Goal: Transaction & Acquisition: Purchase product/service

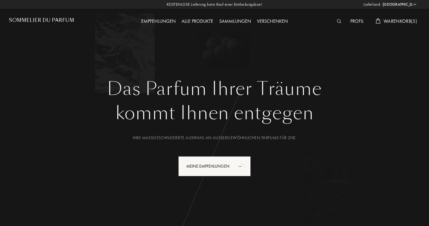
select select "DE"
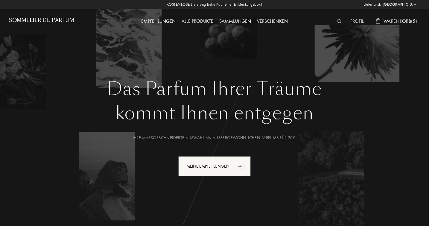
click at [338, 19] on img at bounding box center [339, 21] width 4 height 4
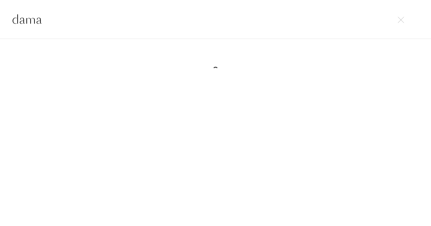
type input "dama"
click at [401, 19] on img at bounding box center [401, 20] width 6 height 6
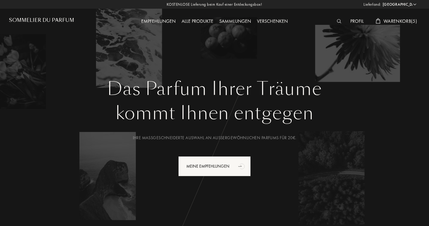
click at [339, 21] on img at bounding box center [339, 21] width 4 height 4
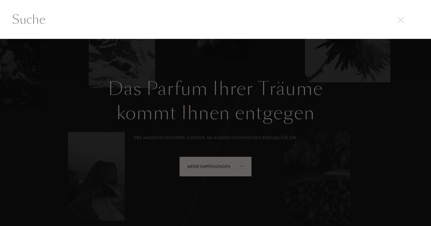
click at [79, 22] on input "text" at bounding box center [215, 19] width 431 height 18
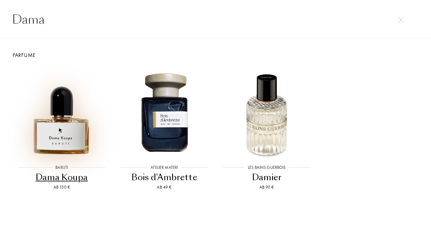
type input "Dama"
click at [65, 129] on img at bounding box center [62, 112] width 92 height 92
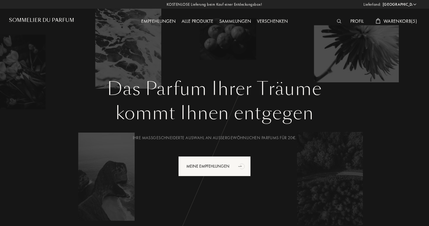
click at [338, 22] on img at bounding box center [339, 21] width 4 height 4
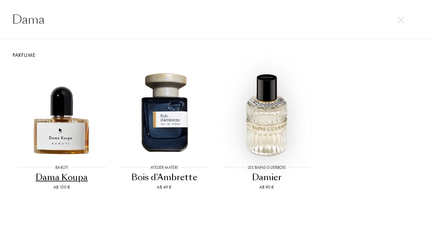
type input "Dama"
click at [267, 127] on img at bounding box center [267, 112] width 92 height 92
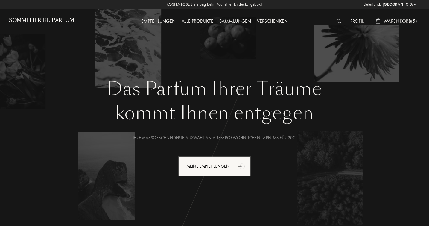
click at [339, 21] on img at bounding box center [339, 21] width 4 height 4
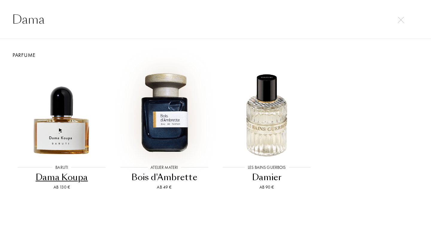
type input "Dama"
click at [172, 121] on img at bounding box center [164, 112] width 92 height 92
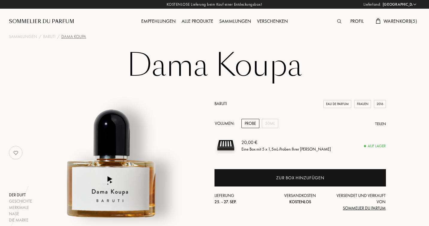
select select "DE"
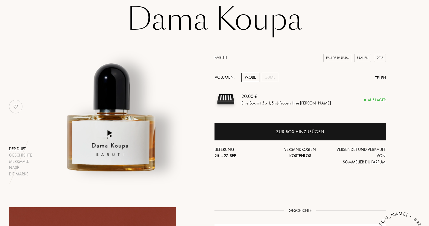
scroll to position [51, 0]
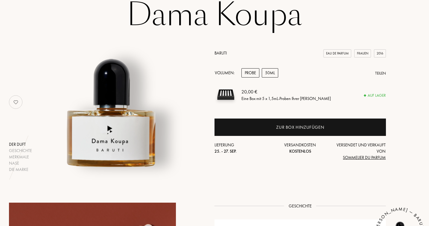
click at [273, 73] on div "50mL" at bounding box center [270, 72] width 16 height 9
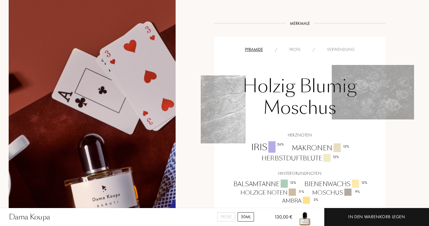
scroll to position [388, 0]
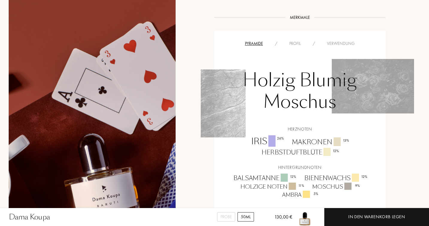
click at [296, 44] on div "Profil" at bounding box center [295, 43] width 23 height 6
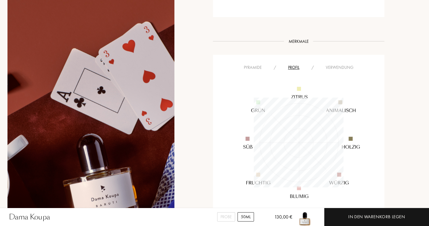
scroll to position [366, 1]
click at [334, 66] on div "Verwendung" at bounding box center [340, 66] width 40 height 6
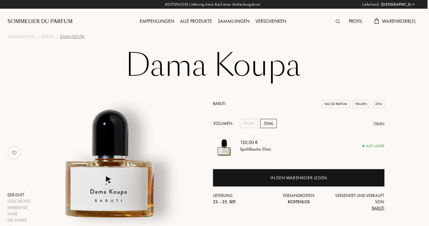
scroll to position [0, 1]
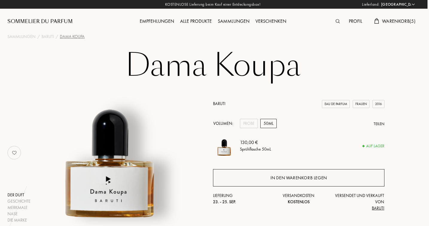
click at [291, 175] on div "In den Warenkorb legen" at bounding box center [299, 178] width 57 height 7
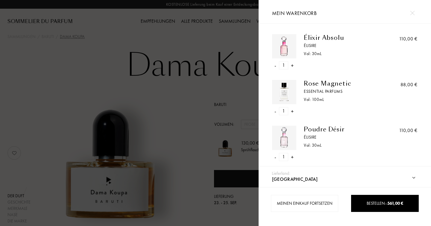
click at [412, 13] on img at bounding box center [412, 13] width 4 height 4
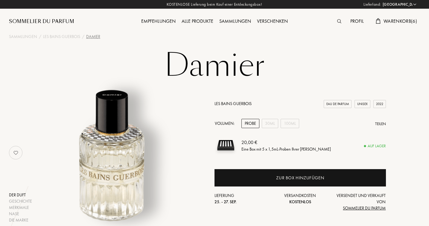
select select "DE"
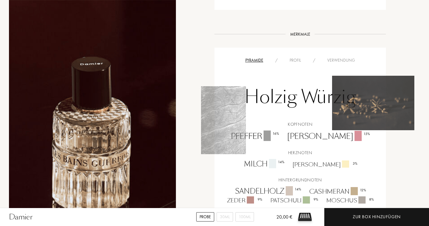
scroll to position [348, 0]
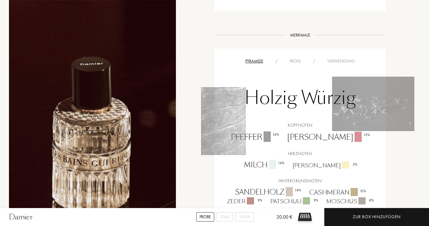
click at [344, 58] on div "Verwendung" at bounding box center [342, 61] width 40 height 6
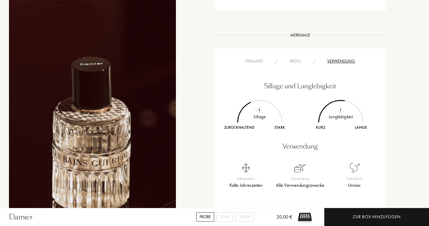
click at [297, 58] on div "Profil" at bounding box center [295, 61] width 23 height 6
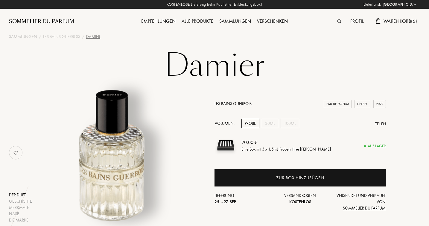
scroll to position [0, 0]
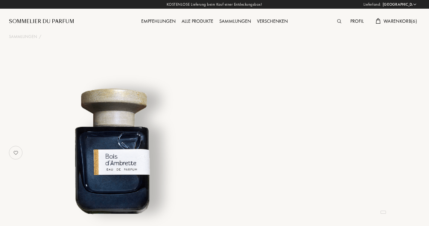
select select "DE"
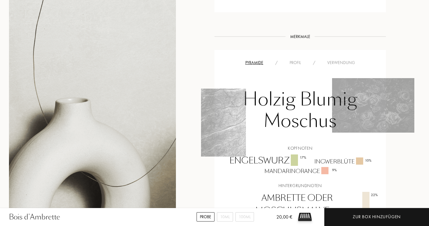
scroll to position [398, 0]
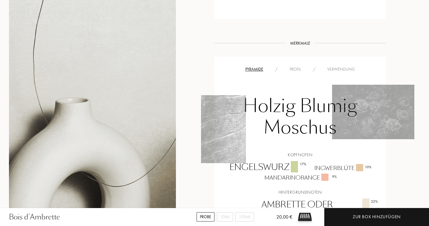
click at [297, 66] on div "Profil" at bounding box center [295, 69] width 23 height 6
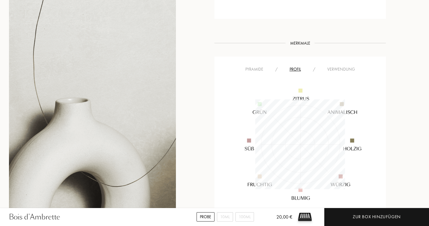
scroll to position [90, 90]
click at [341, 66] on div "Verwendung" at bounding box center [342, 69] width 40 height 6
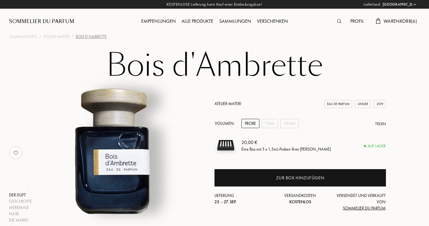
scroll to position [0, 0]
click at [222, 76] on h1 "Bois d'Ambrette" at bounding box center [214, 65] width 299 height 33
click at [135, 63] on h1 "Bois d'Ambrette" at bounding box center [214, 65] width 299 height 33
click at [60, 37] on div "Atelier Materi" at bounding box center [56, 37] width 27 height 6
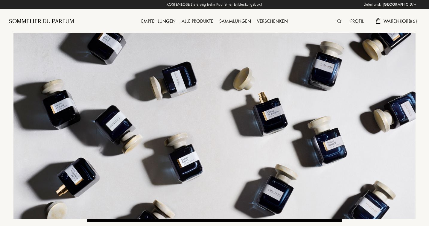
select select "DE"
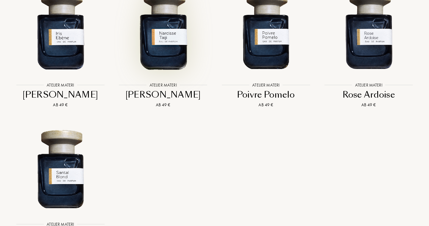
scroll to position [1541, 0]
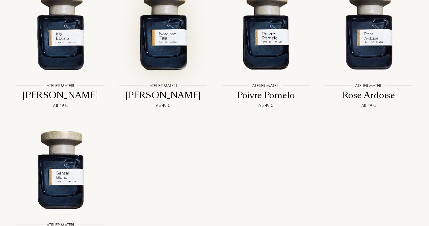
click at [166, 23] on img at bounding box center [163, 30] width 93 height 93
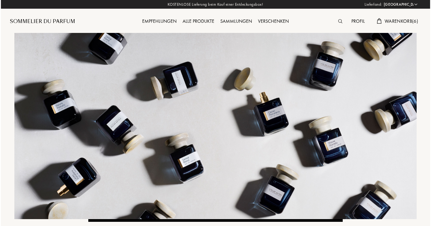
scroll to position [0, 0]
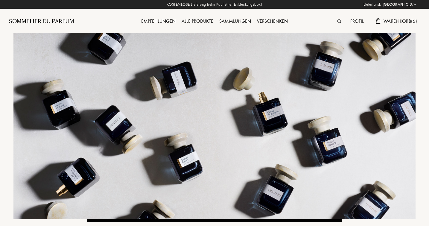
click at [401, 20] on span "Warenkorb ( 6 )" at bounding box center [401, 21] width 34 height 6
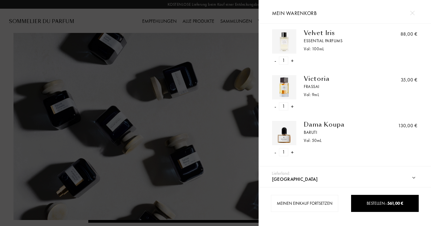
scroll to position [142, 0]
click at [317, 78] on div "Victoria" at bounding box center [343, 78] width 78 height 7
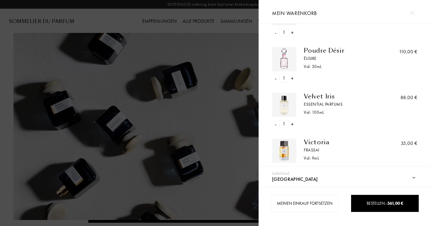
scroll to position [77, 0]
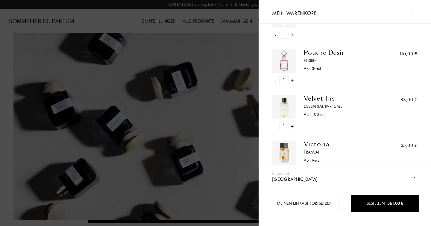
click at [314, 105] on div "Essential Parfums" at bounding box center [343, 106] width 78 height 6
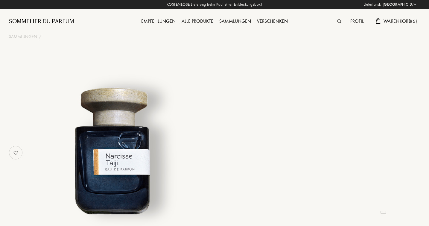
select select "DE"
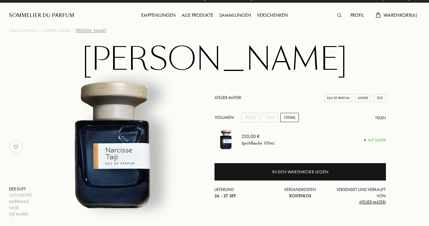
scroll to position [8, 0]
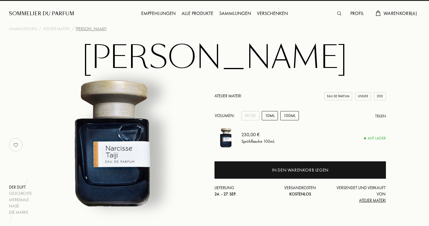
click at [269, 116] on div "10mL" at bounding box center [270, 115] width 16 height 9
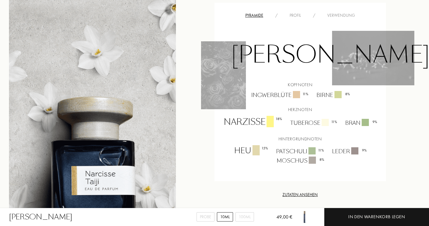
scroll to position [463, 0]
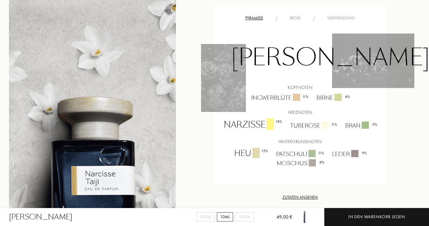
click at [296, 15] on div "Profil" at bounding box center [295, 18] width 23 height 6
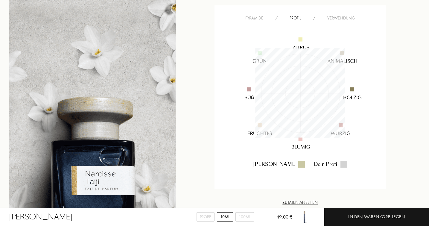
scroll to position [90, 90]
click at [347, 15] on div "Verwendung" at bounding box center [342, 18] width 40 height 6
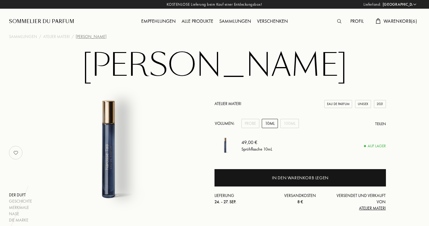
scroll to position [0, 0]
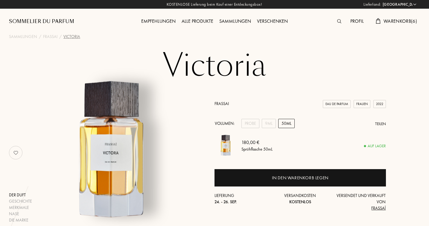
select select "DE"
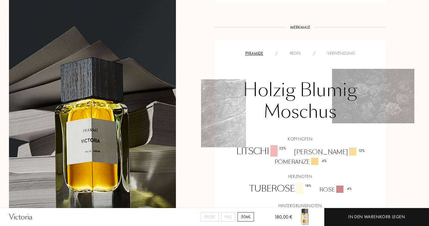
scroll to position [435, 0]
click at [296, 51] on div "Profil" at bounding box center [295, 54] width 23 height 6
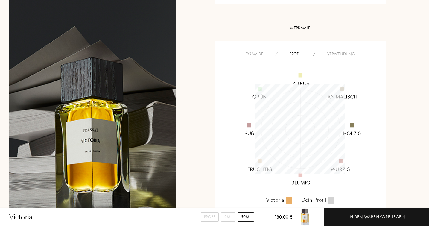
scroll to position [90, 90]
click at [346, 51] on div "Verwendung" at bounding box center [342, 54] width 40 height 6
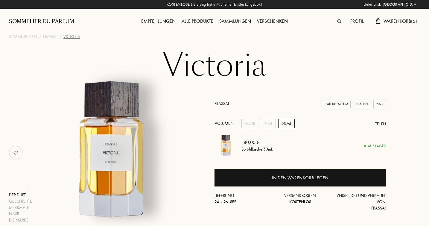
scroll to position [0, 0]
click at [267, 122] on div "9mL" at bounding box center [269, 123] width 14 height 9
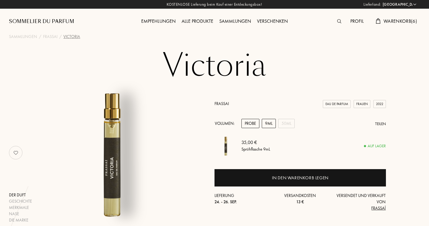
click at [251, 121] on div "Probe" at bounding box center [251, 123] width 18 height 9
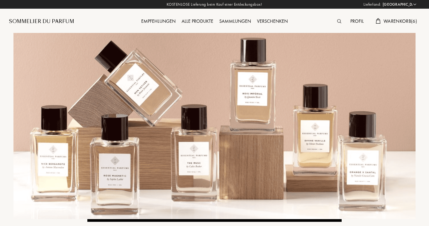
select select "DE"
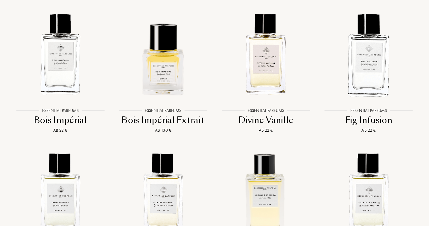
scroll to position [806, 0]
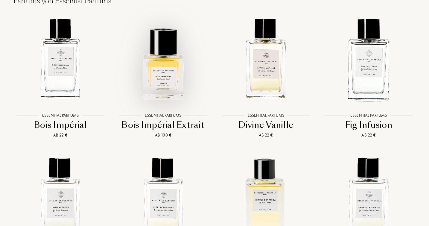
click at [168, 88] on img at bounding box center [163, 59] width 93 height 93
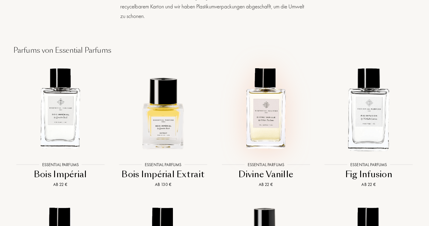
scroll to position [758, 0]
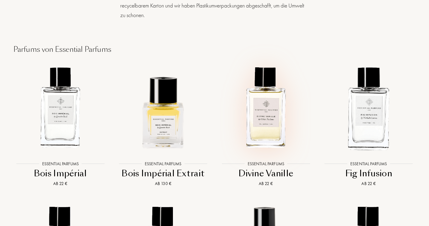
click at [265, 135] on img at bounding box center [266, 107] width 93 height 93
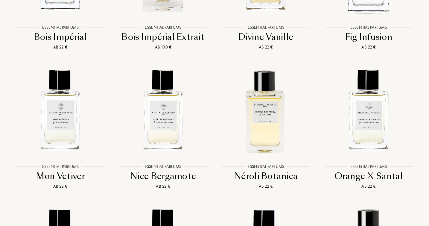
scroll to position [949, 0]
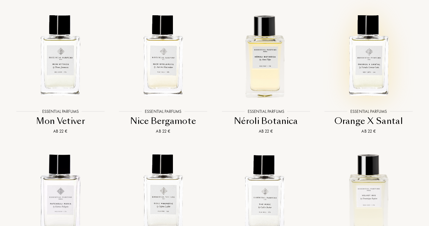
click at [365, 84] on img at bounding box center [369, 55] width 93 height 93
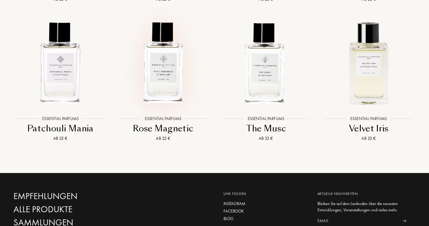
scroll to position [1089, 0]
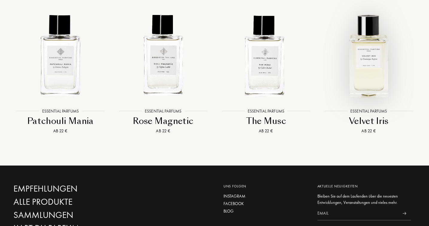
click at [366, 74] on img at bounding box center [369, 55] width 93 height 93
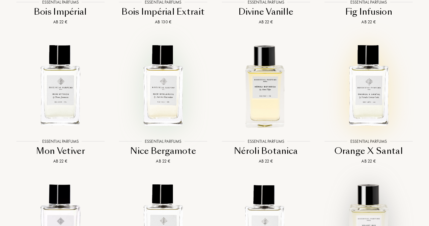
scroll to position [919, 0]
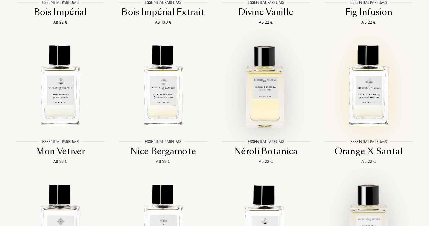
click at [264, 110] on img at bounding box center [266, 86] width 93 height 93
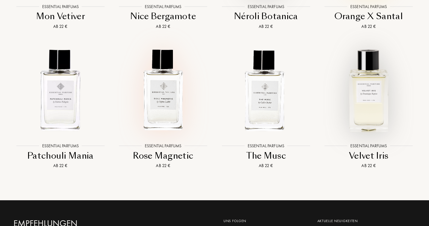
scroll to position [1055, 0]
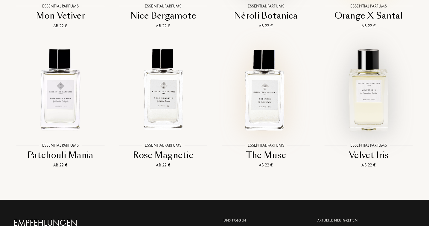
click at [273, 127] on img at bounding box center [266, 89] width 93 height 93
click at [158, 115] on img at bounding box center [163, 89] width 93 height 93
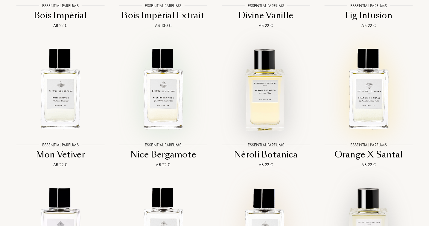
scroll to position [914, 0]
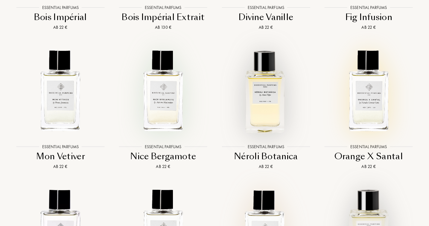
click at [169, 109] on img at bounding box center [163, 91] width 93 height 93
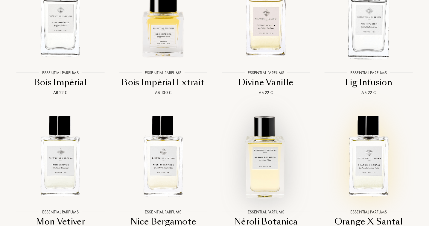
scroll to position [846, 0]
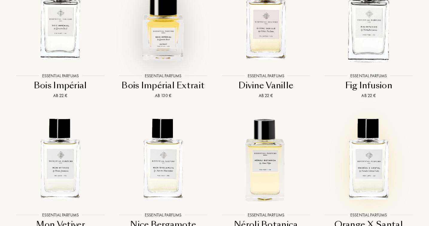
click at [163, 54] on img at bounding box center [163, 19] width 93 height 93
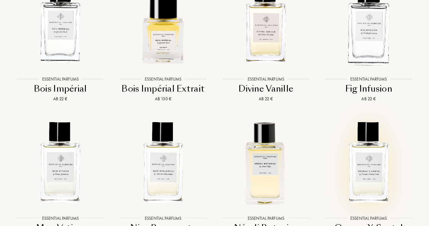
scroll to position [847, 0]
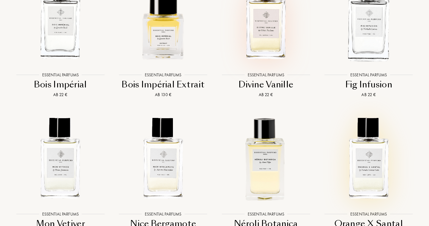
click at [271, 46] on img at bounding box center [266, 18] width 93 height 93
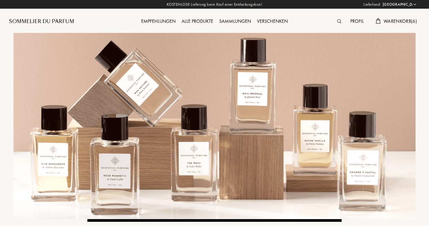
scroll to position [0, 0]
click at [235, 21] on div "Sammlungen" at bounding box center [235, 22] width 38 height 8
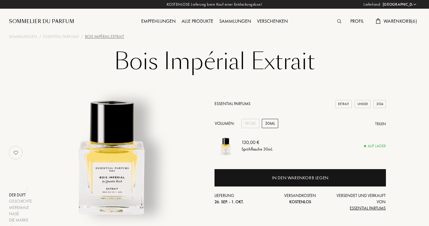
select select "DE"
click at [253, 123] on div "Probe" at bounding box center [251, 123] width 18 height 9
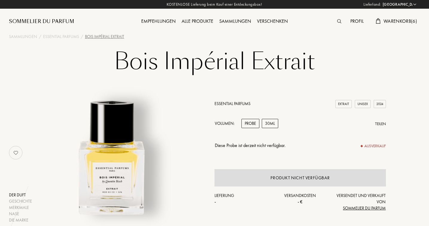
click at [275, 121] on div "30mL" at bounding box center [270, 123] width 16 height 9
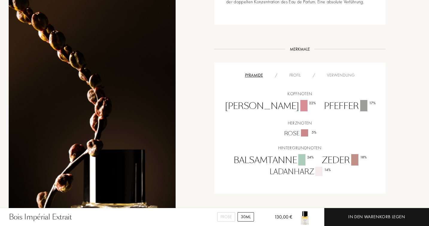
scroll to position [321, 0]
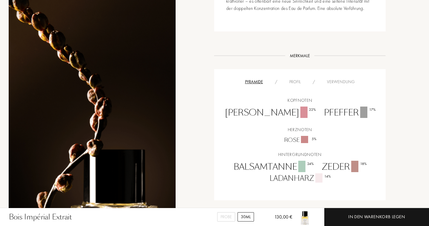
click at [294, 80] on div "Profil" at bounding box center [295, 82] width 23 height 6
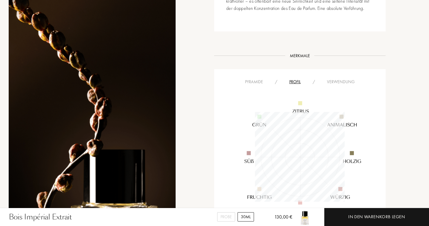
scroll to position [90, 90]
click at [339, 82] on div "Verwendung" at bounding box center [341, 82] width 40 height 6
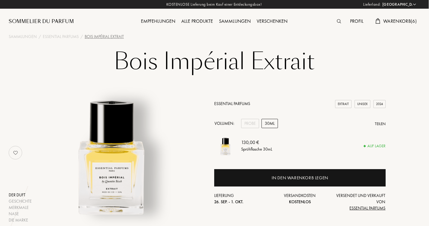
scroll to position [0, 0]
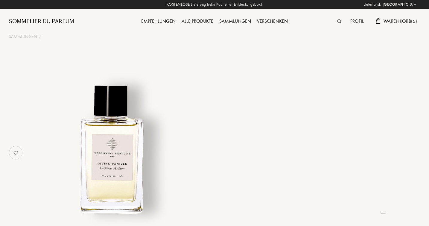
select select "DE"
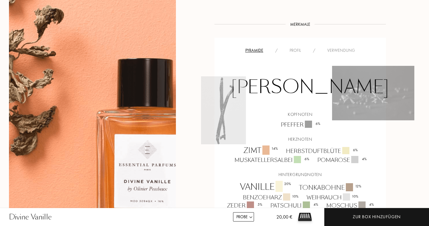
scroll to position [413, 0]
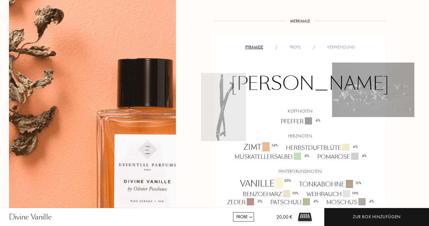
click at [294, 47] on div "Profil" at bounding box center [295, 47] width 23 height 6
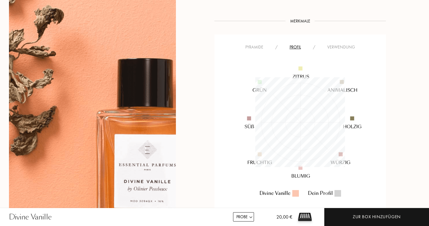
scroll to position [90, 90]
click at [338, 47] on div "Verwendung" at bounding box center [342, 47] width 40 height 6
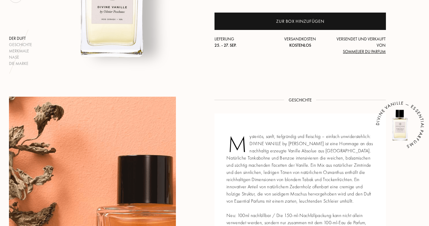
scroll to position [104, 0]
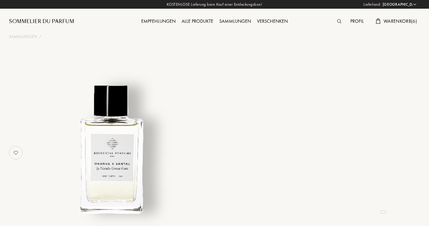
select select "DE"
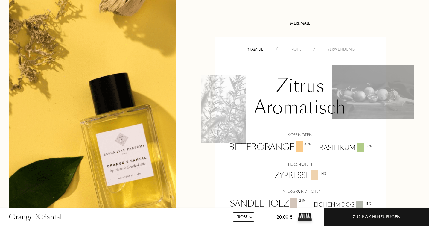
scroll to position [394, 0]
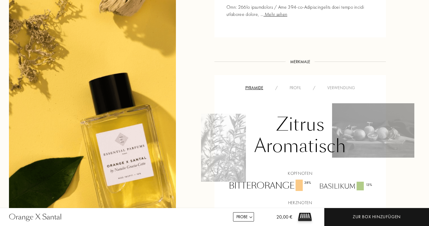
click at [296, 87] on div "Profil" at bounding box center [295, 88] width 23 height 6
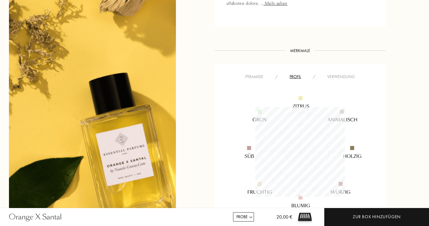
scroll to position [405, 0]
click at [343, 75] on div "Verwendung" at bounding box center [342, 76] width 40 height 6
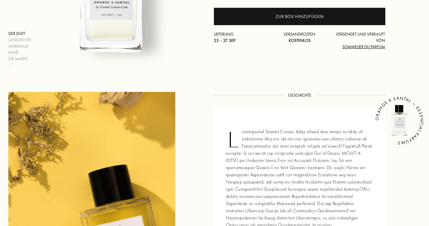
scroll to position [140, 1]
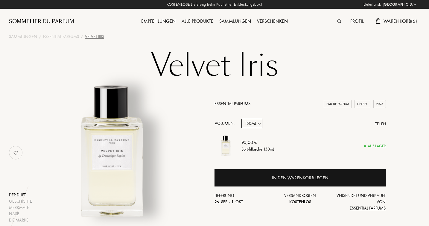
select select "DE"
select select "3"
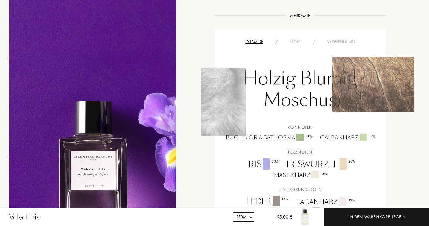
scroll to position [444, 0]
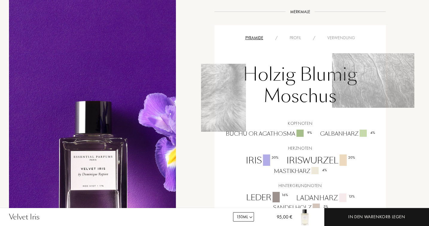
click at [345, 37] on div "Verwendung" at bounding box center [342, 38] width 40 height 6
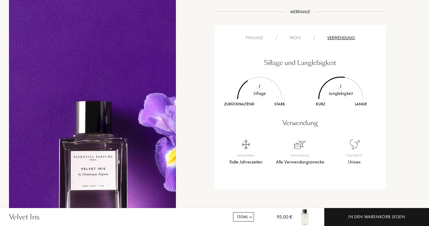
click at [296, 38] on div "Profil" at bounding box center [295, 38] width 23 height 6
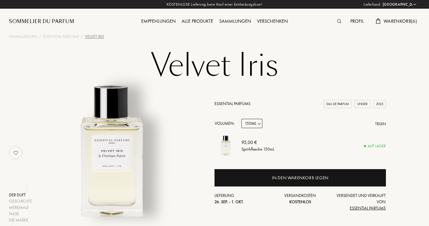
scroll to position [0, 0]
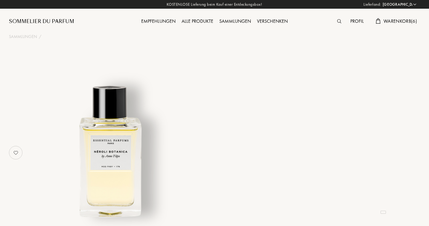
select select "DE"
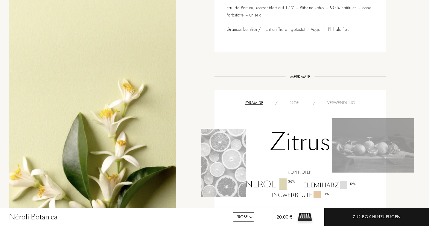
scroll to position [349, 0]
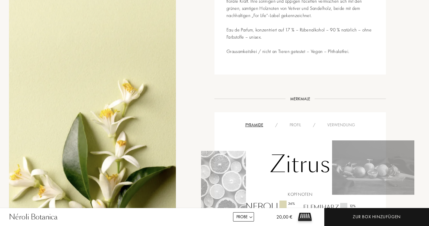
click at [336, 122] on div "Verwendung" at bounding box center [342, 125] width 40 height 6
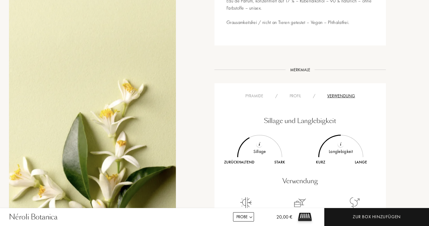
scroll to position [378, 0]
click at [298, 94] on div "Profil" at bounding box center [295, 97] width 23 height 6
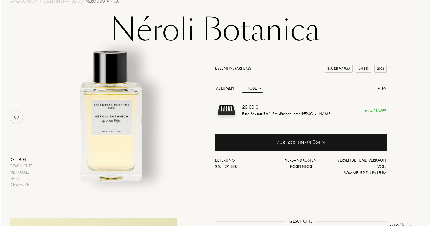
scroll to position [43, 0]
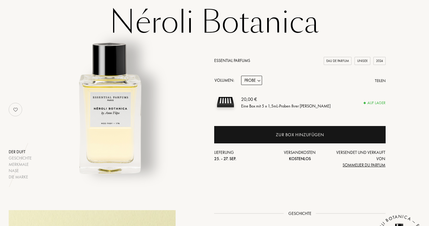
select select "1"
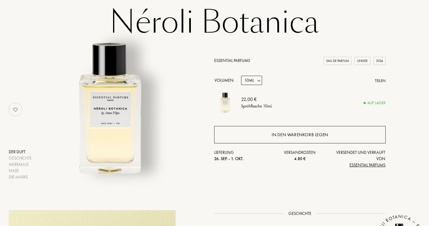
click at [290, 136] on div "In den Warenkorb legen" at bounding box center [300, 134] width 57 height 7
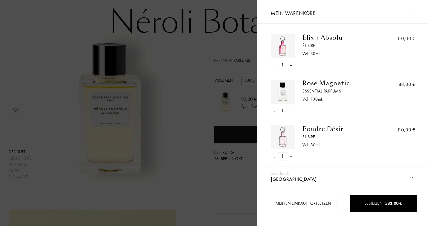
scroll to position [90, 90]
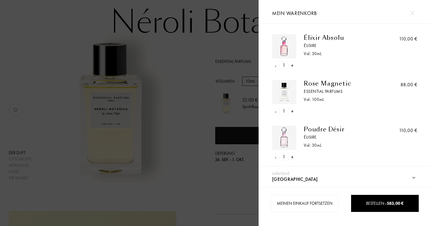
click at [415, 11] on div at bounding box center [412, 13] width 10 height 10
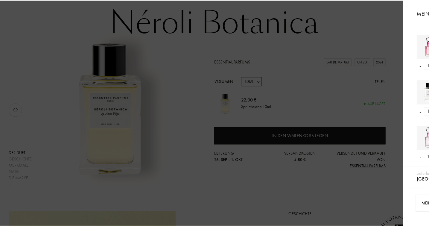
scroll to position [299303, 299303]
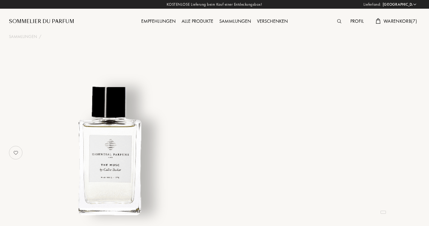
select select "DE"
select select "3"
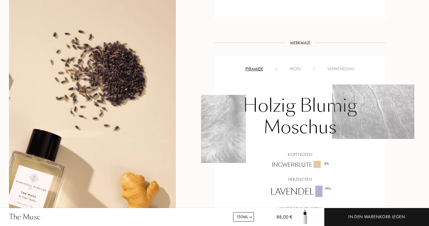
scroll to position [405, 0]
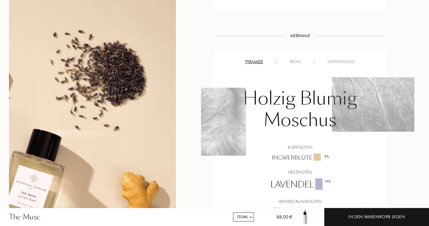
click at [336, 59] on div "Verwendung" at bounding box center [342, 62] width 40 height 6
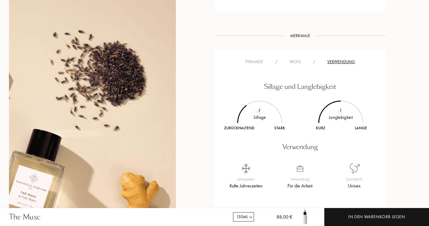
click at [295, 59] on div "Profil" at bounding box center [295, 62] width 23 height 6
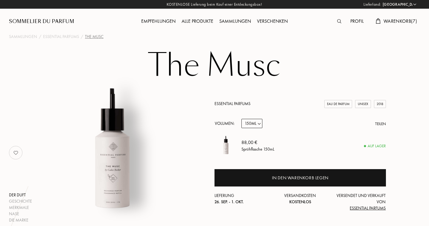
scroll to position [0, 0]
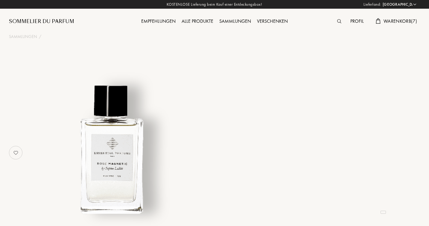
select select "DE"
select select "3"
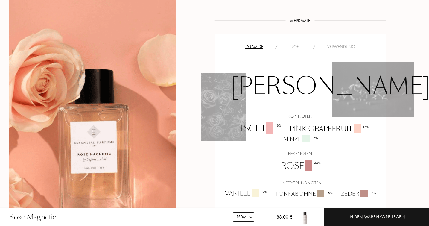
scroll to position [431, 0]
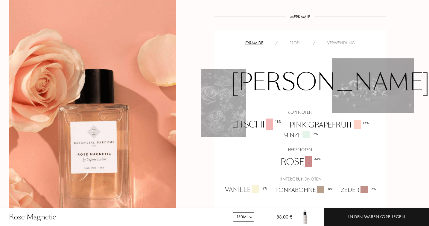
click at [343, 42] on div "Verwendung" at bounding box center [342, 43] width 40 height 6
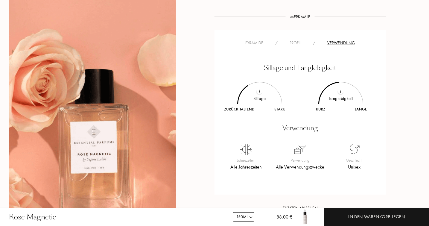
click at [297, 43] on div "Profil" at bounding box center [295, 43] width 23 height 6
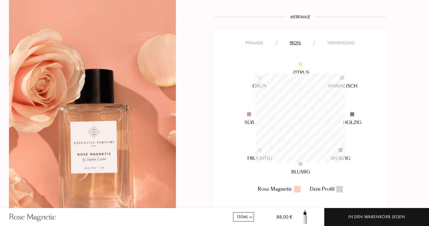
scroll to position [90, 90]
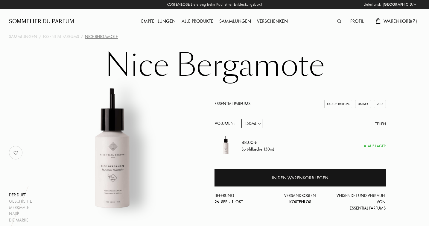
select select "DE"
select select "3"
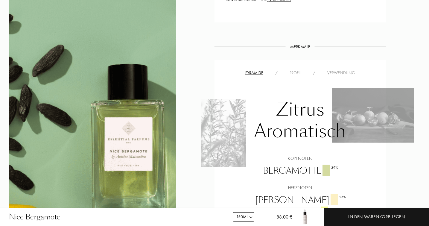
scroll to position [395, 0]
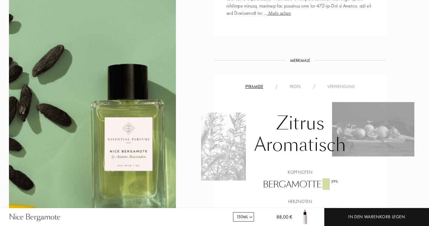
click at [300, 85] on div "Profil" at bounding box center [295, 87] width 23 height 6
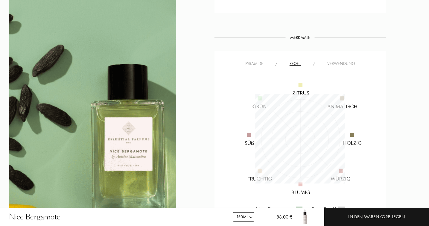
scroll to position [417, 0]
click at [342, 65] on div "Verwendung" at bounding box center [342, 64] width 40 height 6
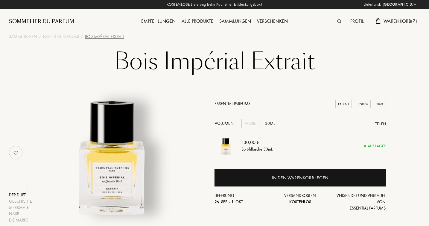
select select "DE"
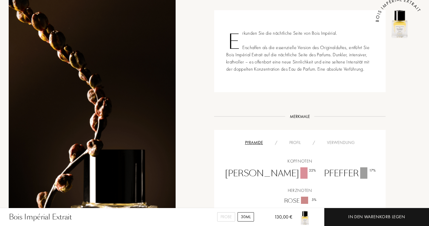
scroll to position [289, 0]
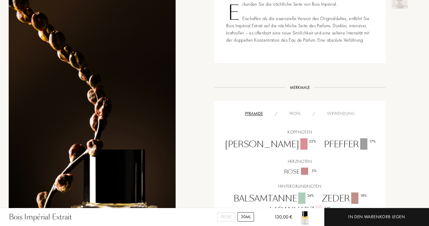
click at [336, 112] on div "Verwendung" at bounding box center [341, 113] width 40 height 6
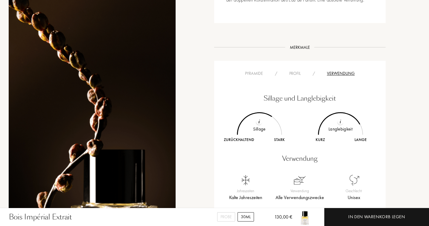
scroll to position [330, 0]
click at [344, 71] on div "Verwendung" at bounding box center [341, 72] width 40 height 6
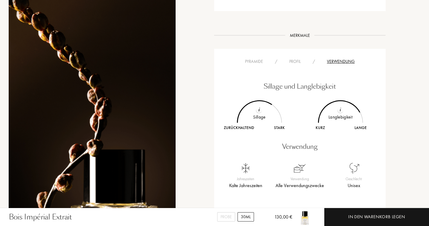
scroll to position [341, 1]
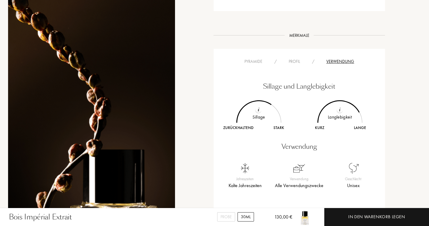
click at [295, 60] on div "Profil" at bounding box center [294, 61] width 23 height 6
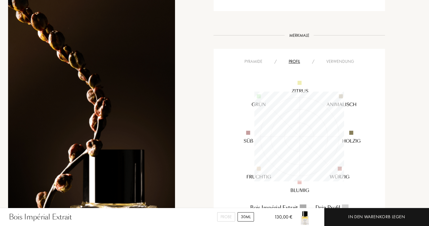
scroll to position [90, 90]
click at [332, 61] on div "Verwendung" at bounding box center [341, 61] width 40 height 6
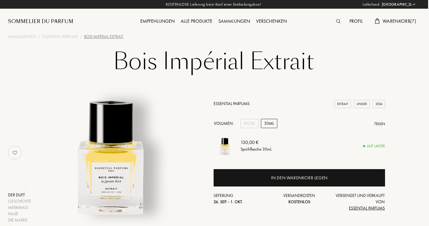
scroll to position [0, 1]
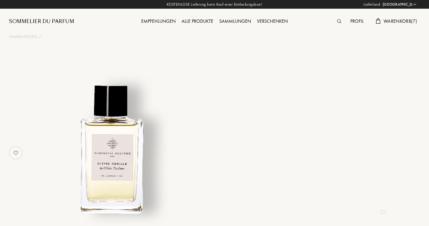
select select "DE"
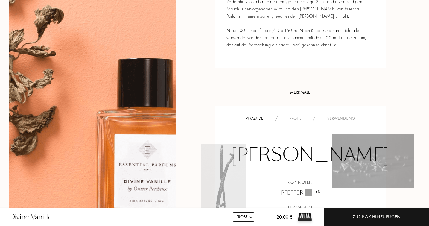
scroll to position [398, 0]
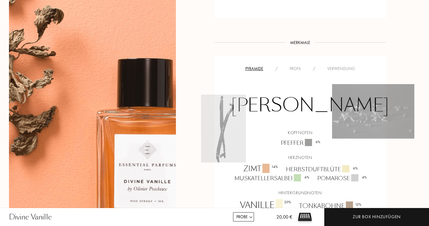
click at [332, 66] on div "Verwendung" at bounding box center [342, 69] width 40 height 6
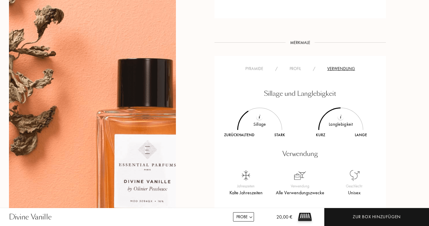
click at [294, 66] on div "Profil" at bounding box center [295, 69] width 23 height 6
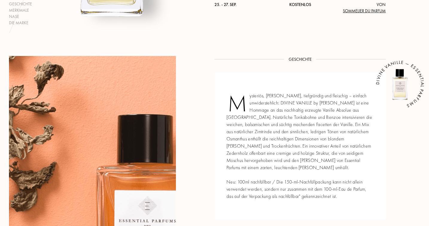
scroll to position [86, 0]
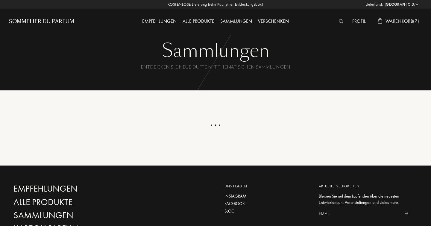
select select "DE"
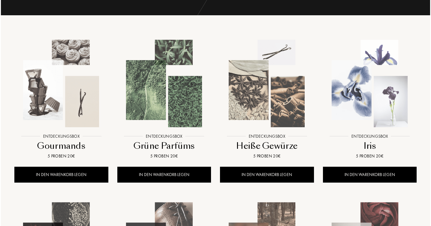
scroll to position [75, 0]
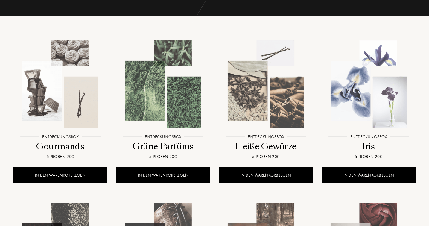
click at [66, 90] on img at bounding box center [60, 84] width 93 height 93
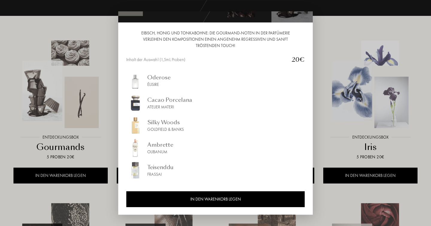
scroll to position [51, 0]
click at [164, 77] on div "Oderose" at bounding box center [158, 77] width 23 height 8
click at [95, 40] on div at bounding box center [215, 113] width 431 height 226
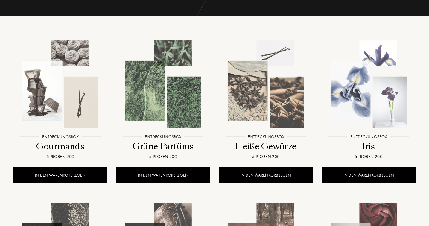
click at [179, 108] on img at bounding box center [163, 84] width 93 height 93
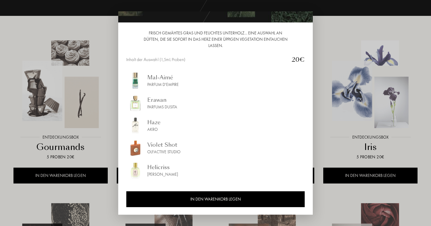
click at [333, 46] on div at bounding box center [215, 113] width 431 height 226
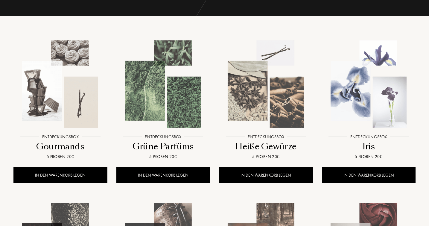
click at [258, 89] on img at bounding box center [266, 84] width 93 height 93
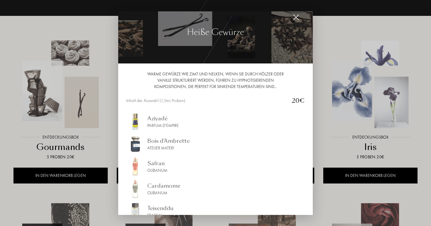
scroll to position [29, 0]
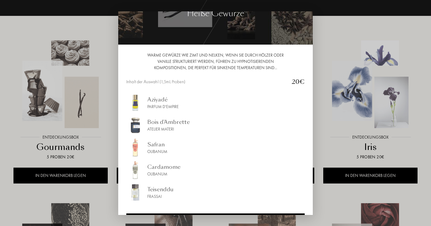
click at [162, 146] on div "Safran" at bounding box center [157, 144] width 20 height 8
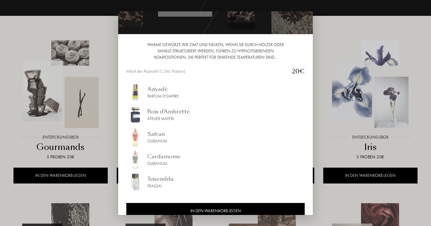
scroll to position [38, 0]
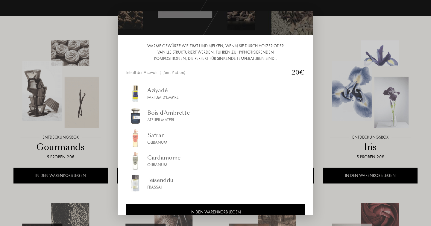
click at [158, 89] on div "Aziyadé" at bounding box center [162, 90] width 31 height 8
click at [358, 73] on div at bounding box center [215, 113] width 431 height 226
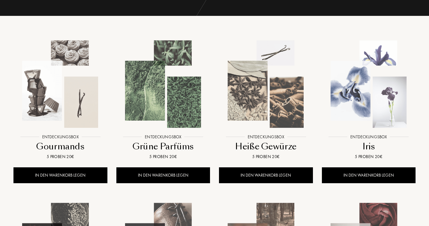
click at [371, 107] on img at bounding box center [369, 84] width 93 height 93
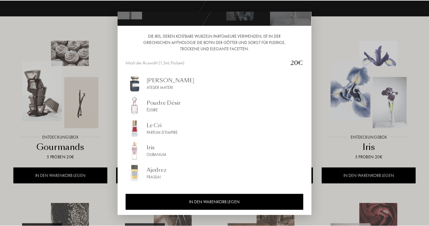
scroll to position [49, 0]
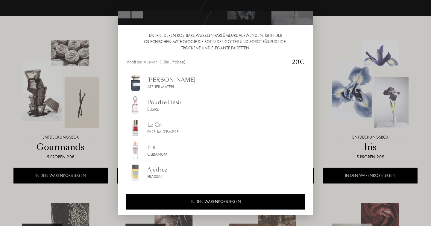
click at [160, 168] on div "Ajedrez" at bounding box center [157, 170] width 20 height 8
click at [158, 106] on div "Poudre Désir" at bounding box center [164, 102] width 34 height 8
click at [151, 125] on div "Le Cri" at bounding box center [162, 125] width 31 height 8
click at [151, 148] on div "Iris" at bounding box center [157, 147] width 20 height 8
click at [155, 169] on div "Ajedrez" at bounding box center [157, 170] width 20 height 8
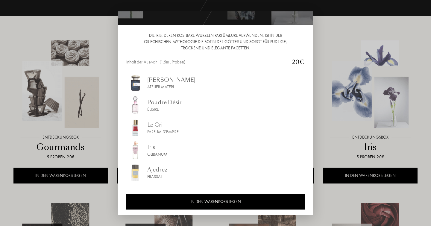
click at [111, 191] on div at bounding box center [215, 113] width 431 height 226
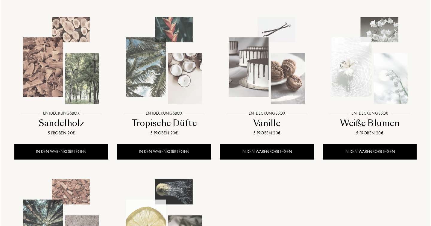
scroll to position [423, 0]
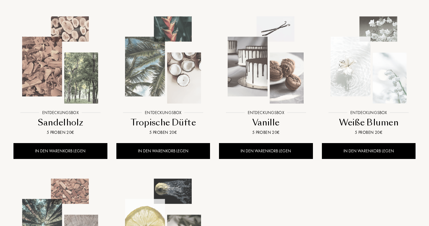
click at [364, 69] on img at bounding box center [369, 60] width 93 height 93
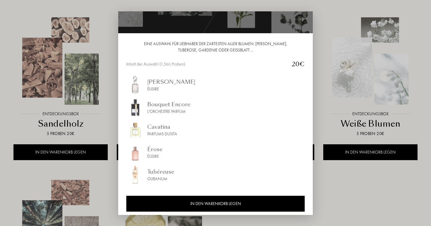
scroll to position [44, 0]
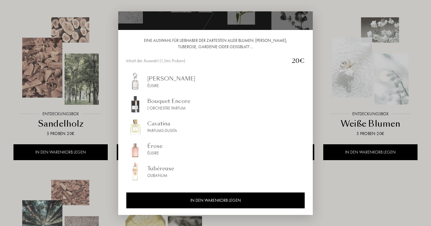
click at [160, 169] on div "Tubéreuse" at bounding box center [160, 168] width 27 height 8
click at [155, 152] on div "Élisire" at bounding box center [154, 153] width 15 height 6
click at [154, 123] on div "Cavatina" at bounding box center [162, 123] width 30 height 8
click at [158, 105] on div "L'Orchestre Parfum" at bounding box center [168, 108] width 43 height 6
click at [154, 79] on div "Jasmin Paradis" at bounding box center [171, 79] width 48 height 8
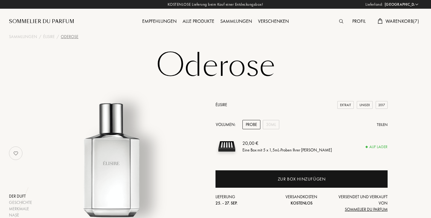
select select "DE"
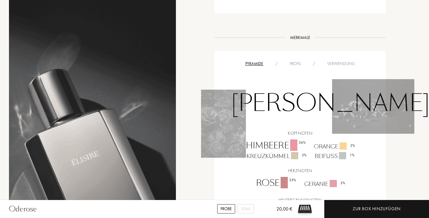
scroll to position [288, 0]
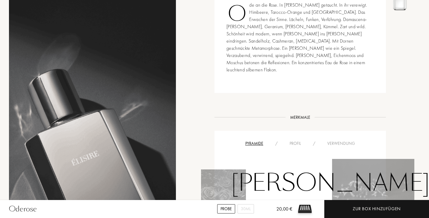
click at [300, 140] on div "Profil" at bounding box center [295, 143] width 23 height 6
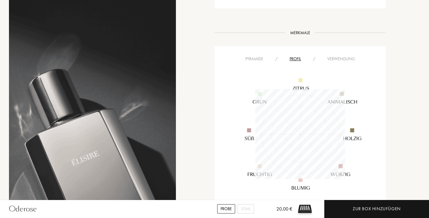
scroll to position [373, 0]
click at [341, 55] on div "Verwendung" at bounding box center [342, 58] width 40 height 6
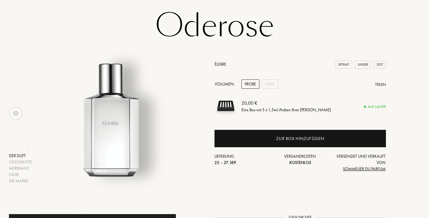
scroll to position [44, 0]
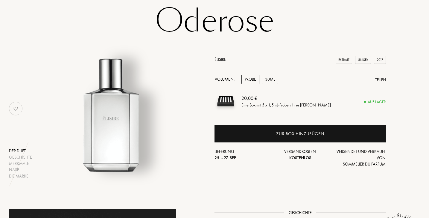
click at [269, 78] on div "30mL" at bounding box center [270, 79] width 16 height 9
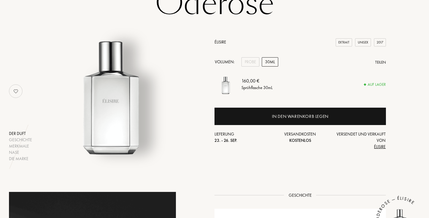
scroll to position [62, 0]
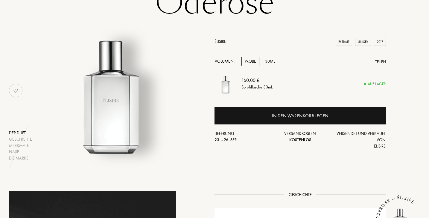
click at [251, 59] on div "Probe" at bounding box center [251, 61] width 18 height 9
click at [266, 59] on div "30mL" at bounding box center [270, 61] width 16 height 9
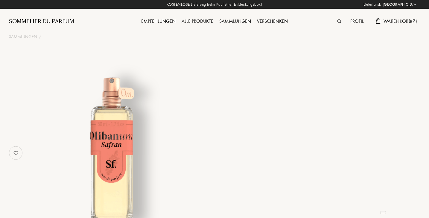
select select "DE"
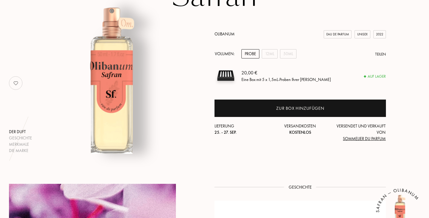
scroll to position [63, 0]
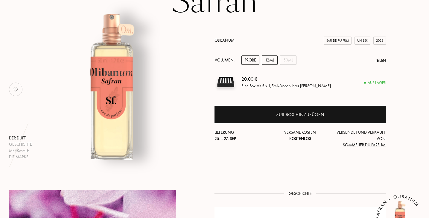
click at [271, 60] on div "12mL" at bounding box center [270, 59] width 16 height 9
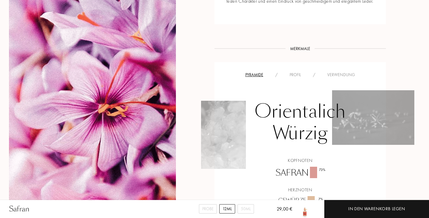
scroll to position [378, 0]
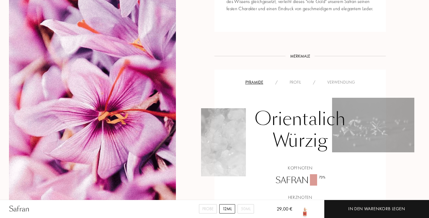
click at [303, 79] on div "Profil" at bounding box center [295, 82] width 23 height 6
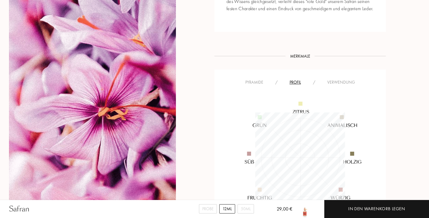
scroll to position [90, 90]
click at [348, 79] on div "Verwendung" at bounding box center [342, 82] width 40 height 6
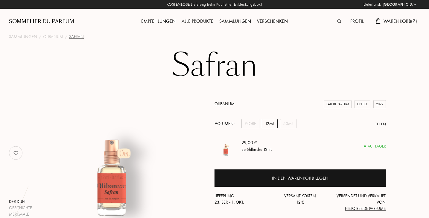
scroll to position [0, 0]
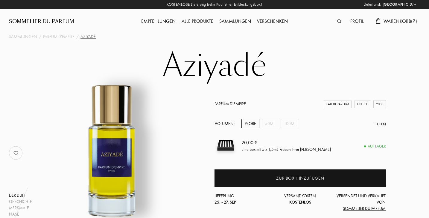
select select "DE"
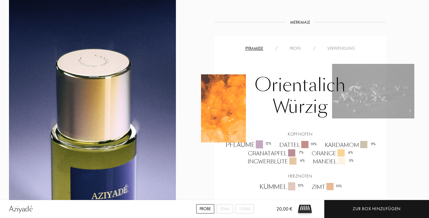
scroll to position [451, 0]
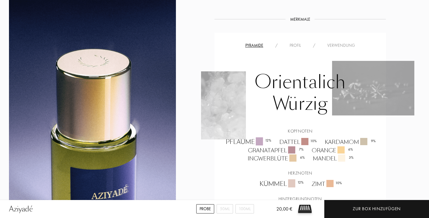
click at [296, 42] on div "Profil" at bounding box center [295, 45] width 23 height 6
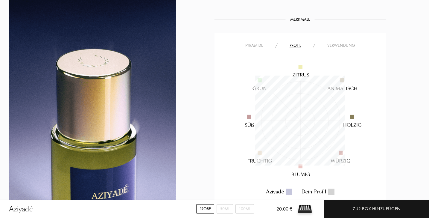
scroll to position [90, 90]
click at [337, 42] on div "Verwendung" at bounding box center [342, 45] width 40 height 6
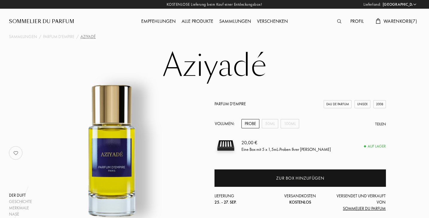
scroll to position [0, 0]
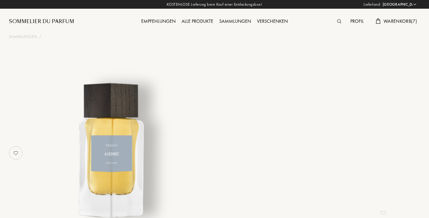
select select "DE"
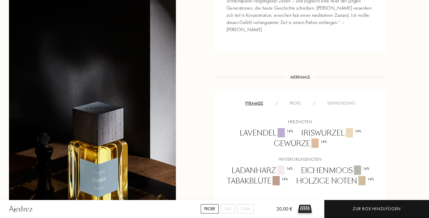
scroll to position [397, 0]
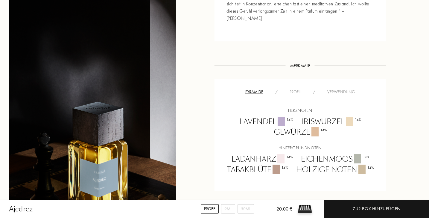
click at [299, 89] on div "Profil" at bounding box center [295, 92] width 23 height 6
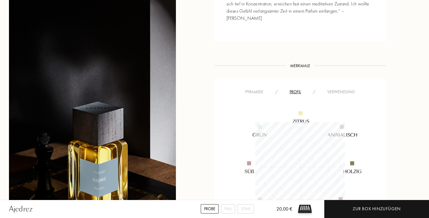
scroll to position [90, 90]
click at [344, 89] on div "Verwendung" at bounding box center [342, 92] width 40 height 6
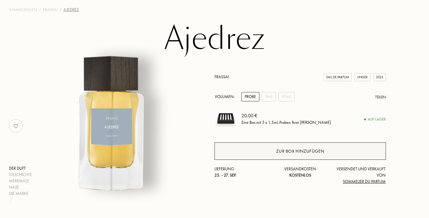
scroll to position [26, 0]
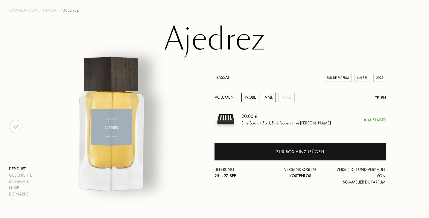
click at [269, 96] on div "9mL" at bounding box center [269, 97] width 14 height 9
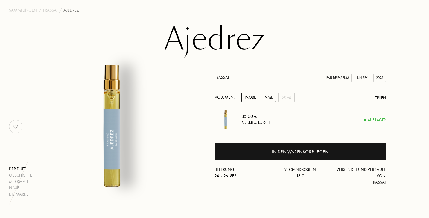
click at [252, 97] on div "Probe" at bounding box center [251, 97] width 18 height 9
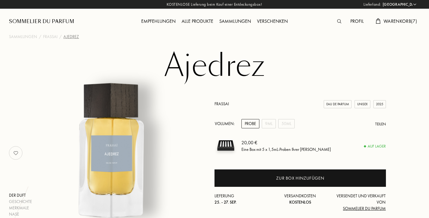
scroll to position [0, 0]
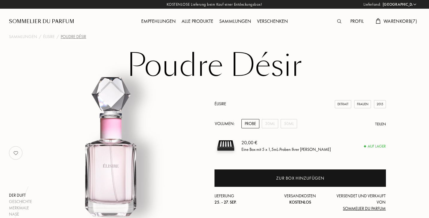
select select "DE"
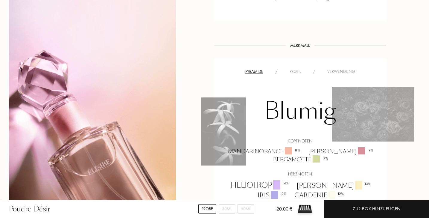
scroll to position [340, 0]
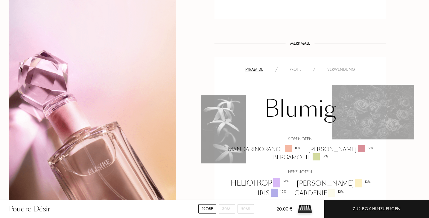
click at [337, 69] on div "Verwendung" at bounding box center [342, 69] width 40 height 6
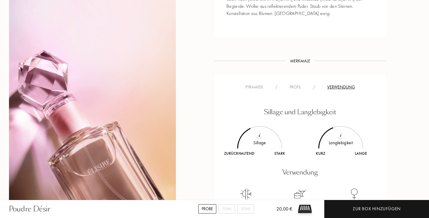
scroll to position [319, 0]
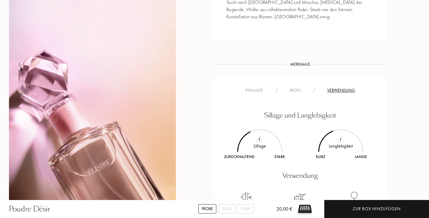
click at [294, 87] on div "Pyramide / Profil / Verwendung" at bounding box center [300, 90] width 163 height 7
click at [296, 89] on div "Profil" at bounding box center [295, 90] width 23 height 6
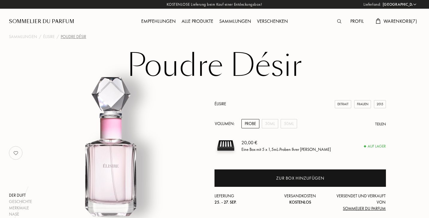
scroll to position [0, 0]
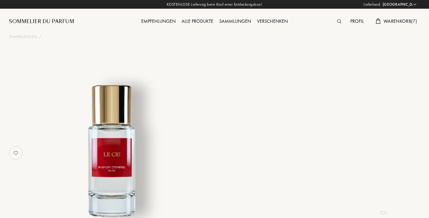
select select "DE"
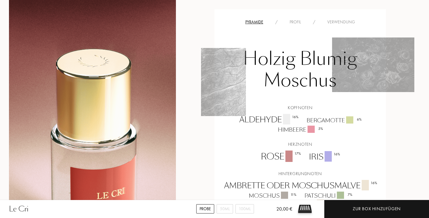
scroll to position [475, 0]
click at [333, 20] on div "Verwendung" at bounding box center [342, 21] width 40 height 6
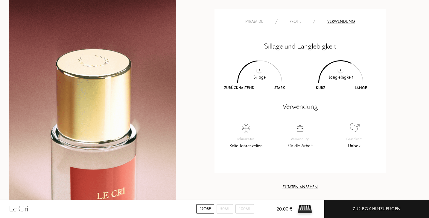
click at [297, 19] on div "Profil" at bounding box center [295, 21] width 23 height 6
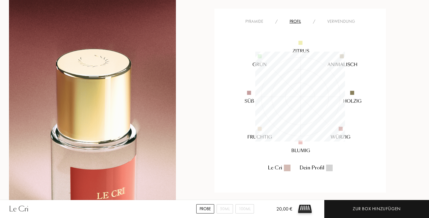
scroll to position [90, 90]
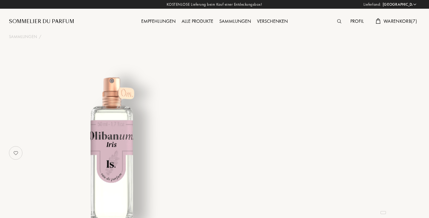
select select "DE"
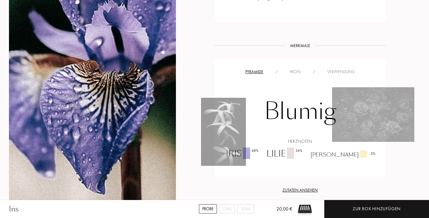
scroll to position [375, 0]
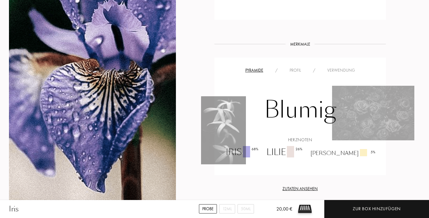
click at [298, 73] on div "Profil" at bounding box center [295, 70] width 23 height 6
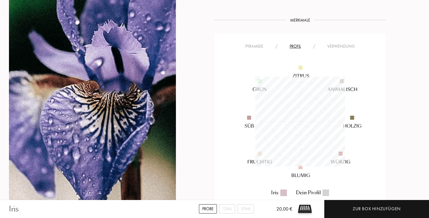
scroll to position [404, 0]
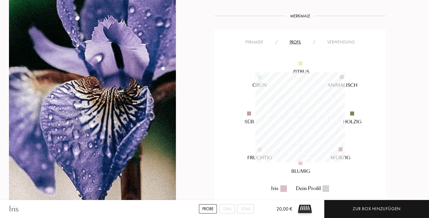
click at [342, 45] on div "Verwendung" at bounding box center [342, 42] width 40 height 6
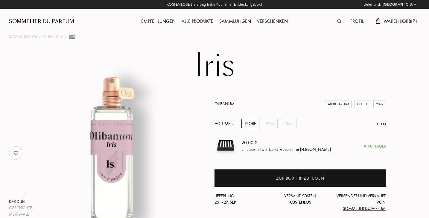
scroll to position [0, 0]
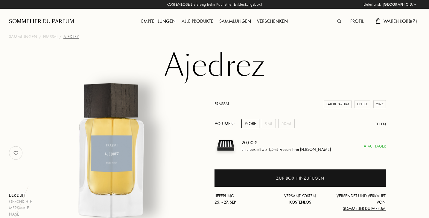
select select "DE"
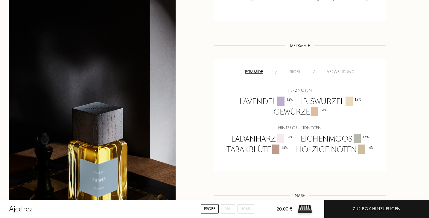
scroll to position [399, 0]
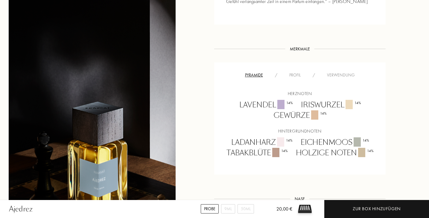
click at [338, 72] on div "Verwendung" at bounding box center [341, 75] width 40 height 6
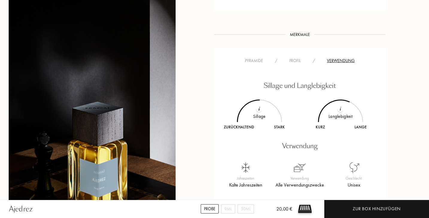
scroll to position [415, 0]
click at [293, 56] on div "Profil" at bounding box center [295, 59] width 23 height 6
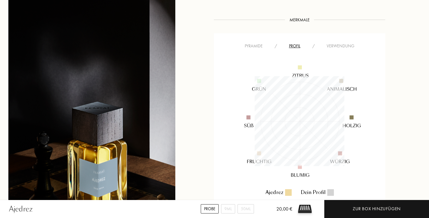
scroll to position [427, 1]
click at [339, 45] on div "Verwendung" at bounding box center [341, 48] width 40 height 6
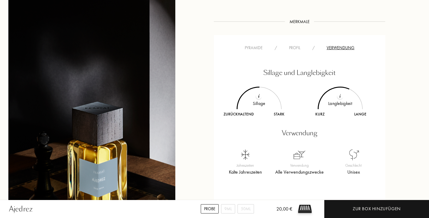
click at [341, 94] on img at bounding box center [341, 96] width 2 height 4
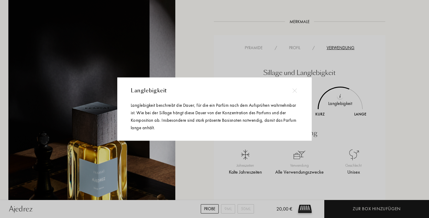
click at [363, 79] on div at bounding box center [215, 109] width 431 height 218
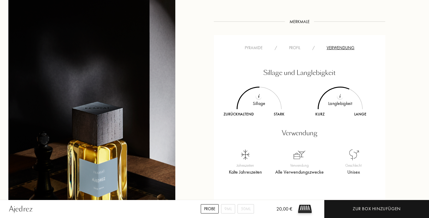
click at [259, 94] on img at bounding box center [259, 96] width 2 height 4
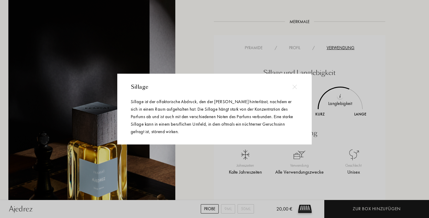
click at [296, 84] on div at bounding box center [294, 86] width 13 height 13
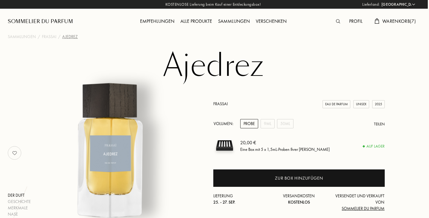
scroll to position [0, 1]
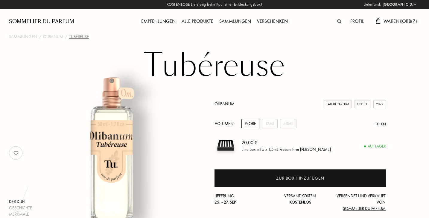
select select "DE"
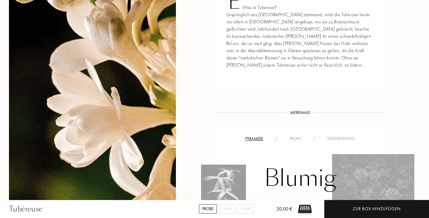
scroll to position [311, 0]
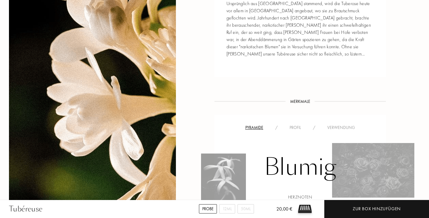
click at [294, 124] on div "Profil" at bounding box center [295, 127] width 23 height 6
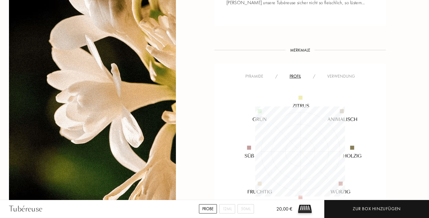
scroll to position [361, 0]
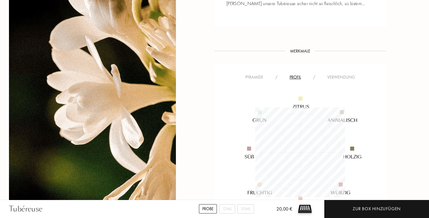
click at [337, 74] on div "Verwendung" at bounding box center [342, 77] width 40 height 6
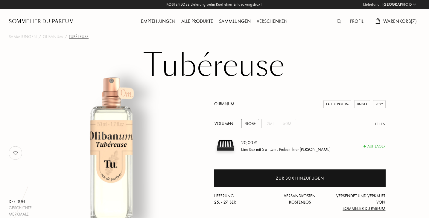
scroll to position [0, 0]
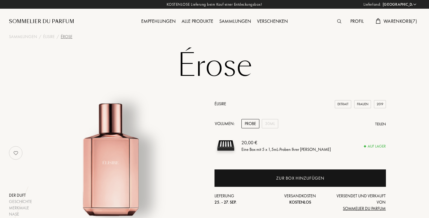
select select "DE"
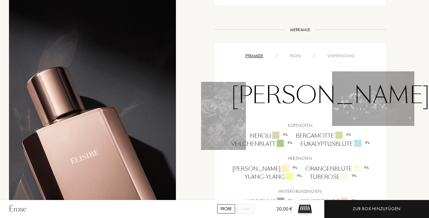
scroll to position [351, 0]
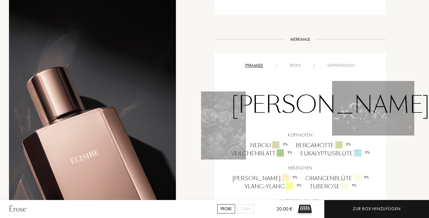
click at [334, 63] on div "Verwendung" at bounding box center [342, 65] width 40 height 6
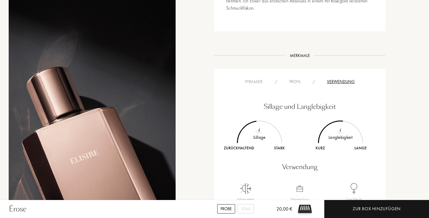
scroll to position [324, 0]
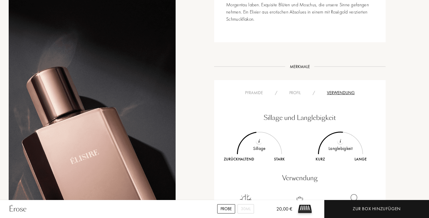
click at [296, 90] on div "Profil" at bounding box center [295, 93] width 23 height 6
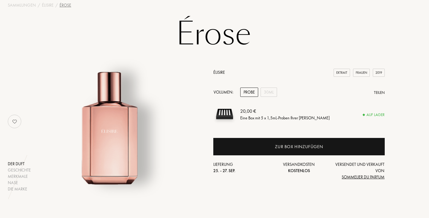
scroll to position [34, 1]
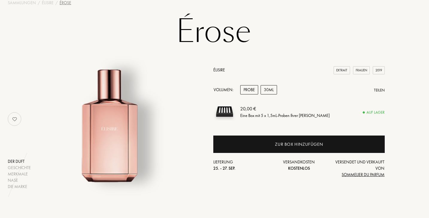
click at [271, 88] on div "30mL" at bounding box center [269, 89] width 16 height 9
click at [253, 89] on div "Probe" at bounding box center [249, 89] width 18 height 9
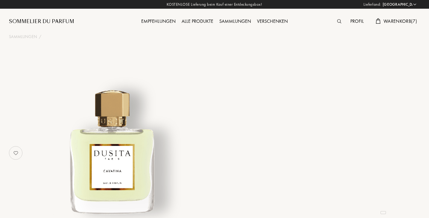
select select "DE"
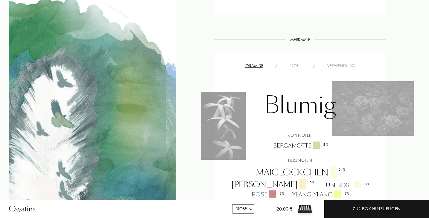
scroll to position [450, 0]
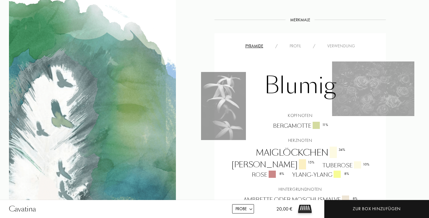
click at [337, 49] on div "Verwendung" at bounding box center [342, 46] width 40 height 6
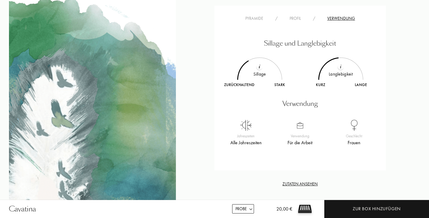
scroll to position [480, 0]
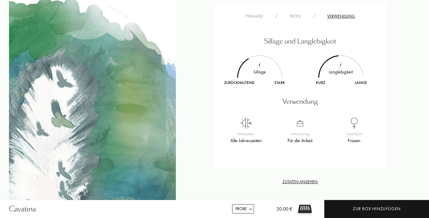
click at [298, 19] on div "Profil" at bounding box center [295, 16] width 23 height 6
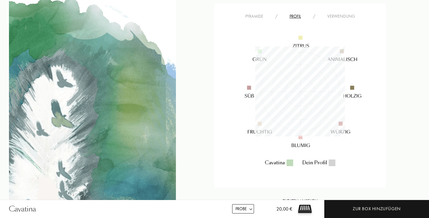
scroll to position [90, 90]
click at [255, 20] on div "Pyramide / Profil / Verwendung" at bounding box center [300, 16] width 163 height 7
click at [255, 19] on div "Pyramide" at bounding box center [255, 16] width 30 height 6
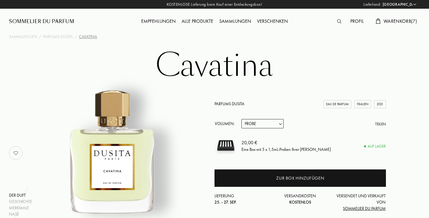
scroll to position [0, 0]
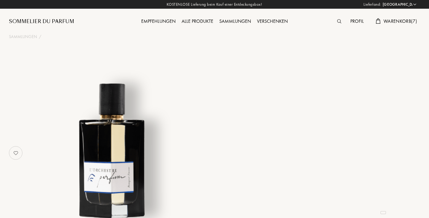
select select "DE"
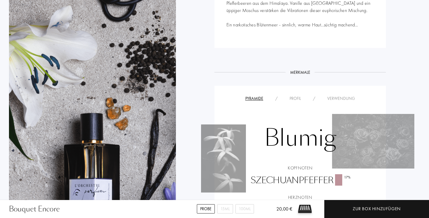
scroll to position [341, 0]
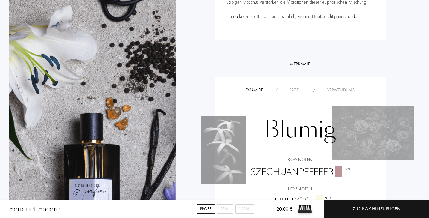
click at [338, 89] on div "Verwendung" at bounding box center [342, 90] width 40 height 6
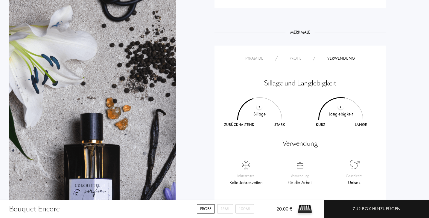
scroll to position [373, 0]
click at [295, 58] on div "Profil" at bounding box center [295, 58] width 23 height 6
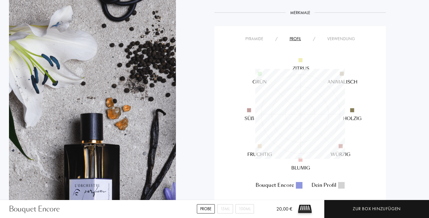
scroll to position [390, 0]
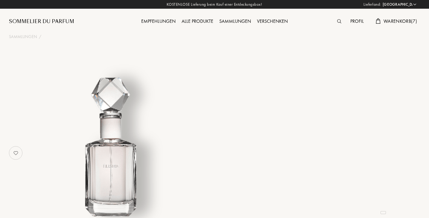
select select "DE"
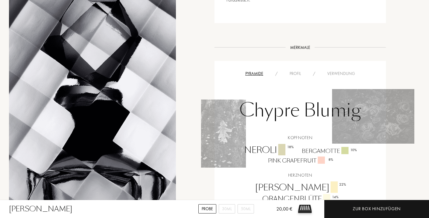
scroll to position [274, 0]
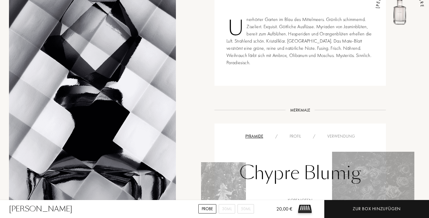
click at [293, 133] on div "Profil" at bounding box center [295, 136] width 23 height 6
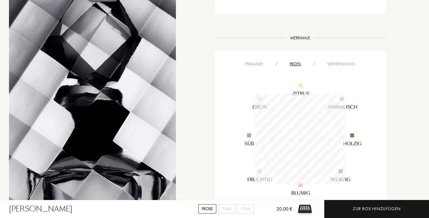
scroll to position [346, 0]
click at [339, 60] on div "Verwendung" at bounding box center [342, 63] width 40 height 6
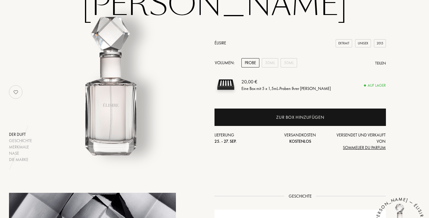
scroll to position [61, 0]
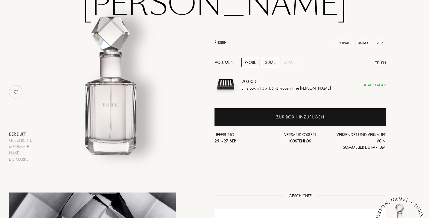
click at [272, 62] on div "30mL" at bounding box center [270, 62] width 16 height 9
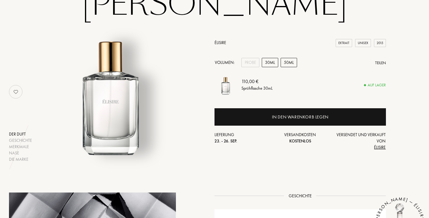
click at [290, 62] on div "50mL" at bounding box center [289, 62] width 16 height 9
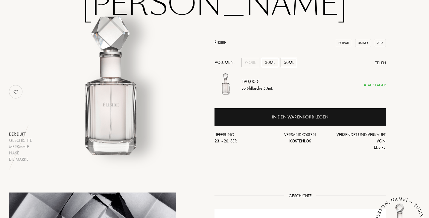
click at [273, 62] on div "30mL" at bounding box center [270, 62] width 16 height 9
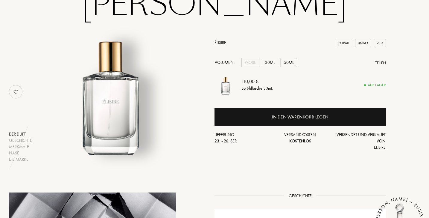
click at [286, 60] on div "50mL" at bounding box center [289, 62] width 16 height 9
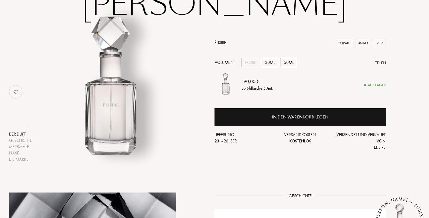
click at [270, 62] on div "30mL" at bounding box center [270, 62] width 16 height 9
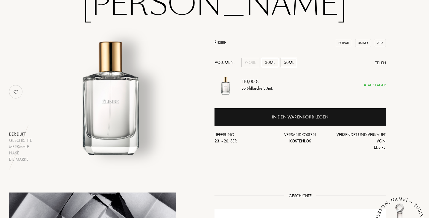
click at [292, 61] on div "50mL" at bounding box center [289, 62] width 16 height 9
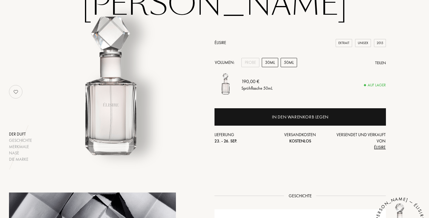
click at [272, 63] on div "30mL" at bounding box center [270, 62] width 16 height 9
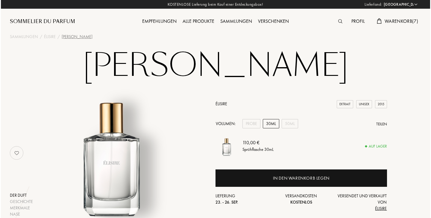
scroll to position [0, 0]
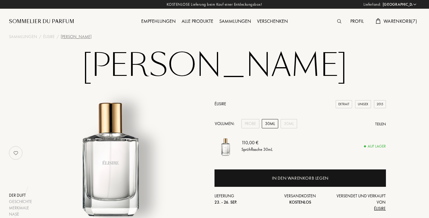
click at [389, 19] on span "Warenkorb ( 7 )" at bounding box center [401, 21] width 34 height 6
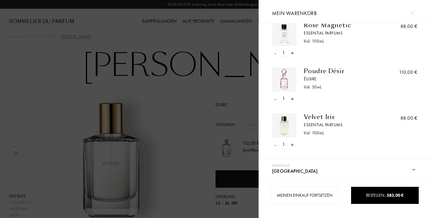
scroll to position [66, 0]
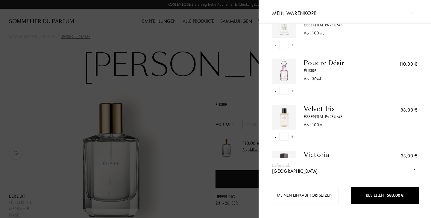
click at [312, 66] on div "Poudre Désir Élisire Vol: 30 mL" at bounding box center [338, 76] width 85 height 35
click at [311, 60] on div "Poudre Désir" at bounding box center [343, 62] width 78 height 7
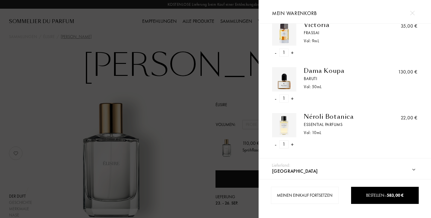
scroll to position [196, 0]
click at [309, 67] on div "Dama Koupa" at bounding box center [343, 70] width 78 height 7
click at [316, 116] on div "Néroli Botanica" at bounding box center [343, 116] width 78 height 7
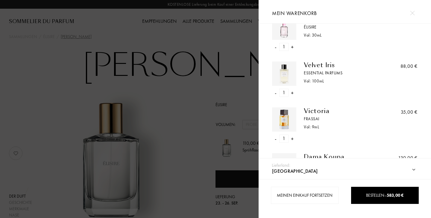
scroll to position [107, 0]
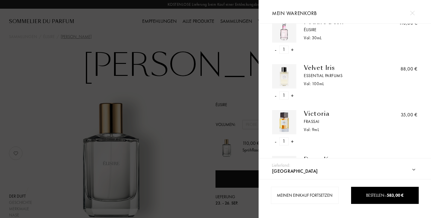
click at [317, 113] on div "Victoria" at bounding box center [343, 113] width 78 height 7
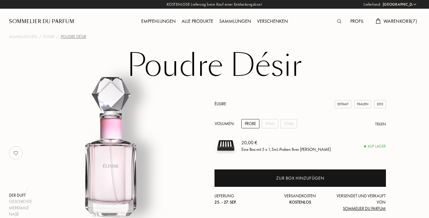
select select "DE"
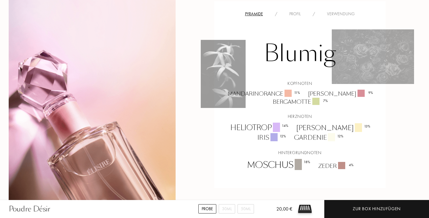
scroll to position [383, 0]
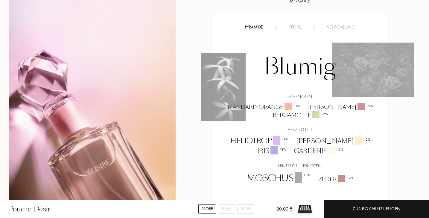
click at [296, 24] on div "Profil" at bounding box center [295, 27] width 23 height 6
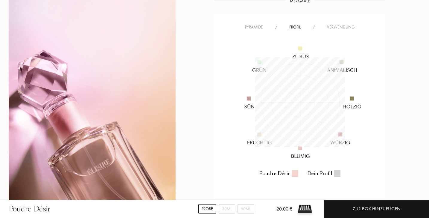
scroll to position [90, 90]
click at [337, 26] on div "Verwendung" at bounding box center [341, 27] width 40 height 6
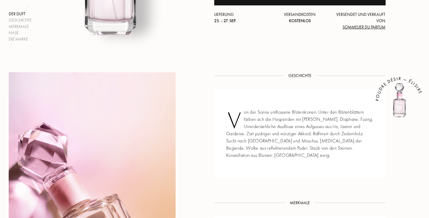
scroll to position [113, 0]
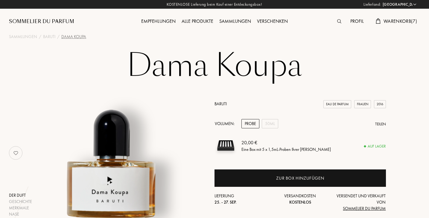
select select "DE"
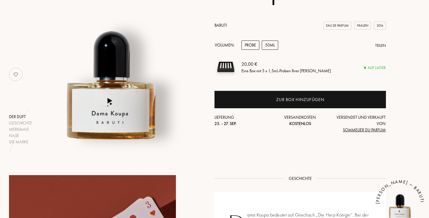
scroll to position [77, 0]
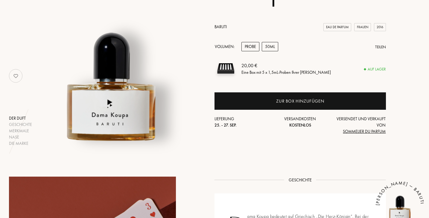
click at [273, 45] on div "50mL" at bounding box center [270, 46] width 16 height 9
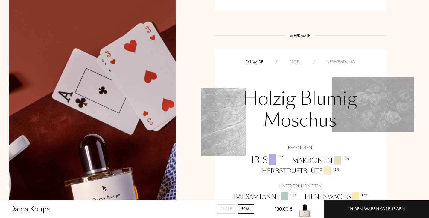
scroll to position [372, 0]
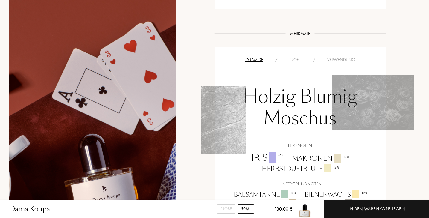
click at [295, 58] on div "Profil" at bounding box center [295, 60] width 23 height 6
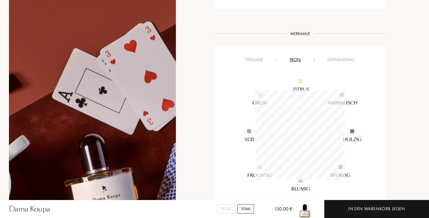
scroll to position [90, 90]
click at [335, 58] on div "Verwendung" at bounding box center [342, 60] width 40 height 6
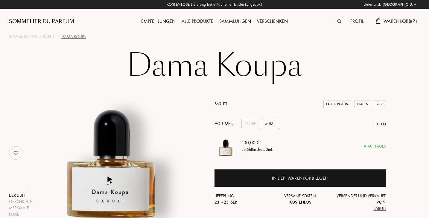
scroll to position [0, 0]
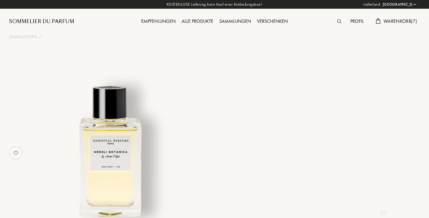
select select "DE"
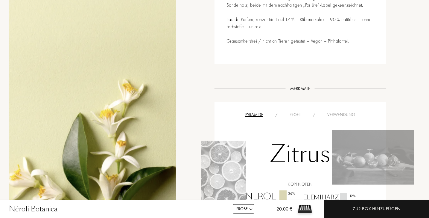
scroll to position [356, 0]
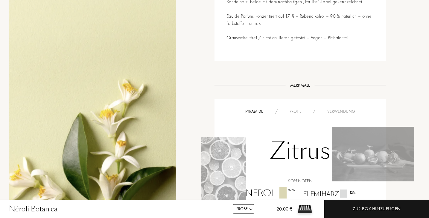
click at [296, 108] on div "Profil" at bounding box center [295, 111] width 23 height 6
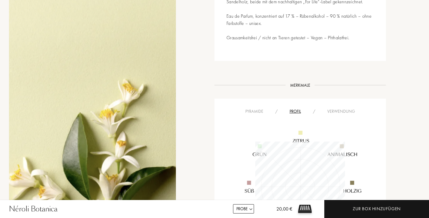
scroll to position [90, 90]
click at [338, 108] on div "Verwendung" at bounding box center [342, 111] width 40 height 6
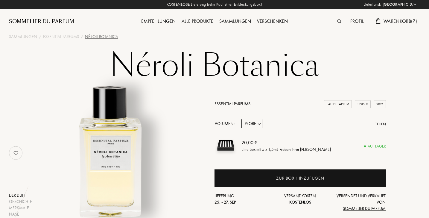
scroll to position [0, 0]
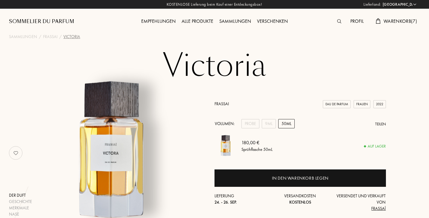
select select "DE"
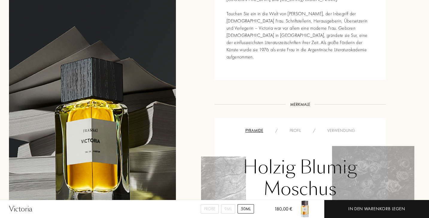
scroll to position [351, 0]
click at [293, 127] on div "Profil" at bounding box center [295, 130] width 23 height 6
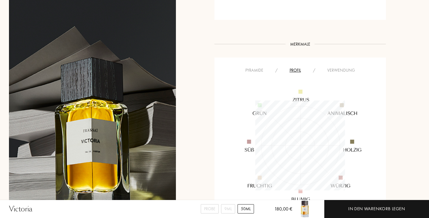
scroll to position [407, 0]
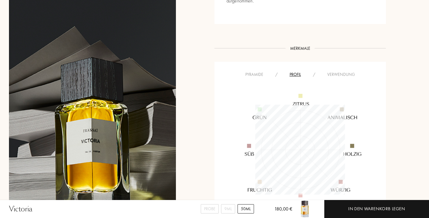
click at [338, 71] on div "Verwendung" at bounding box center [342, 74] width 40 height 6
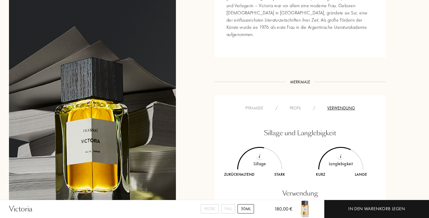
scroll to position [393, 0]
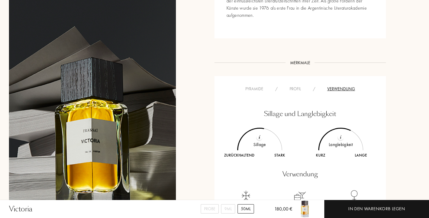
click at [254, 86] on div "Pyramide" at bounding box center [255, 89] width 30 height 6
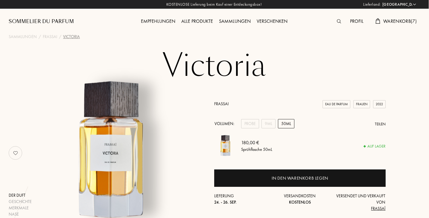
scroll to position [0, 0]
click at [268, 122] on div "9mL" at bounding box center [269, 123] width 14 height 9
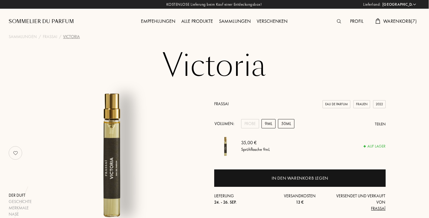
click at [285, 125] on div "50mL" at bounding box center [286, 123] width 16 height 9
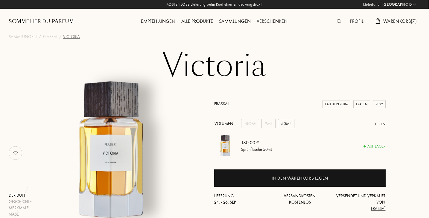
click at [397, 20] on span "Warenkorb ( 7 )" at bounding box center [401, 21] width 34 height 6
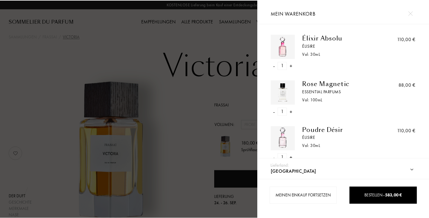
scroll to position [0, 0]
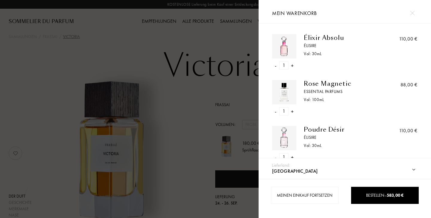
click at [414, 10] on div at bounding box center [412, 13] width 10 height 10
